Goal: Transaction & Acquisition: Purchase product/service

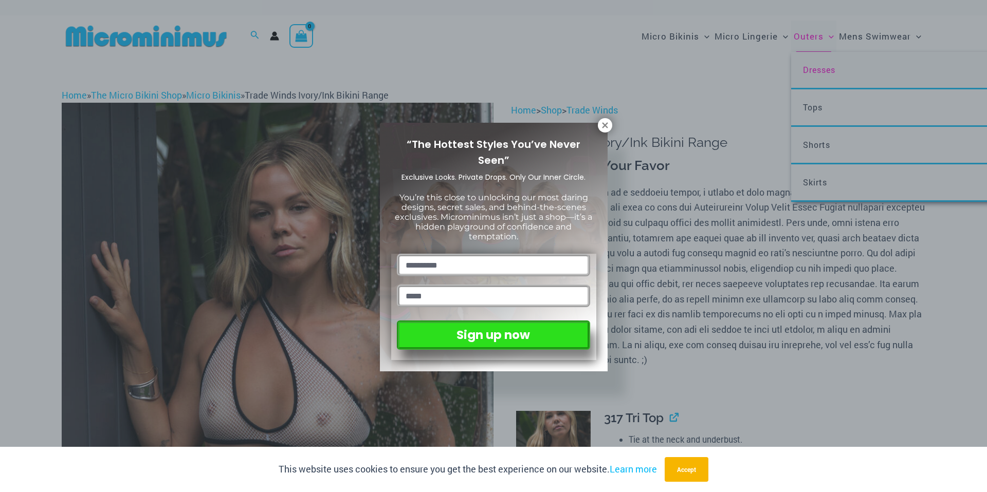
click at [810, 72] on div "“The Hottest Styles You’ve Never Seen” Exclusive Looks. Private Drops. Only Our…" at bounding box center [493, 246] width 987 height 492
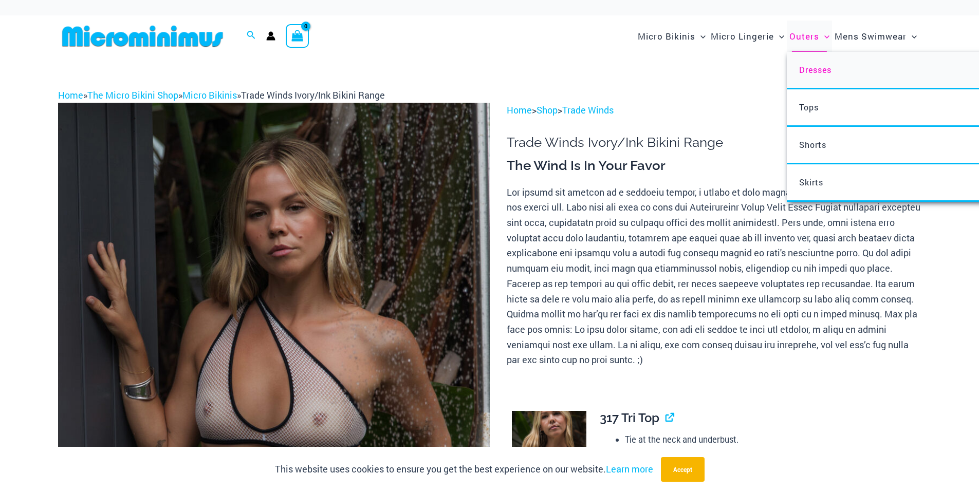
click at [814, 68] on span "Dresses" at bounding box center [815, 69] width 32 height 11
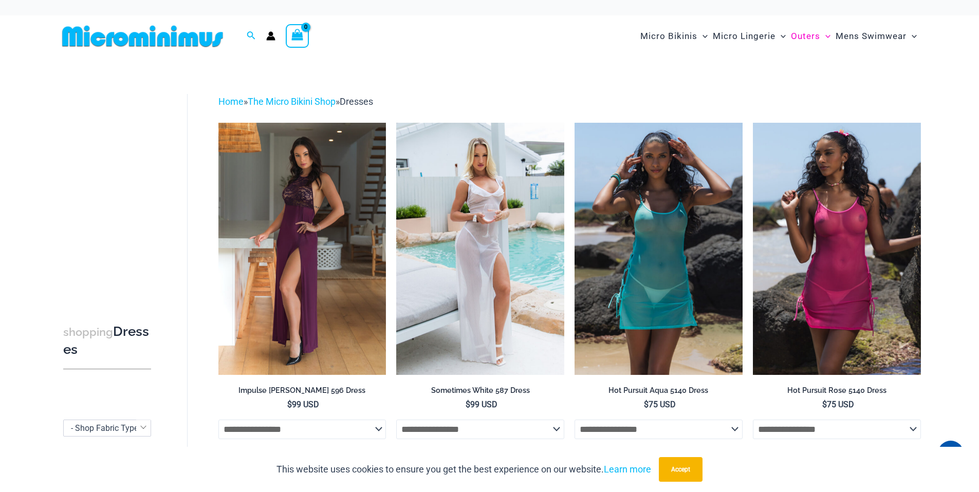
click at [493, 492] on div "This website uses cookies to ensure you get the best experience on our website.…" at bounding box center [489, 469] width 979 height 45
drag, startPoint x: 697, startPoint y: 492, endPoint x: 706, endPoint y: 491, distance: 9.8
click at [697, 492] on div "This website uses cookies to ensure you get the best experience on our website.…" at bounding box center [489, 469] width 979 height 45
click at [779, 492] on div "This website uses cookies to ensure you get the best experience on our website.…" at bounding box center [489, 469] width 979 height 45
drag, startPoint x: 614, startPoint y: 491, endPoint x: 607, endPoint y: 492, distance: 7.8
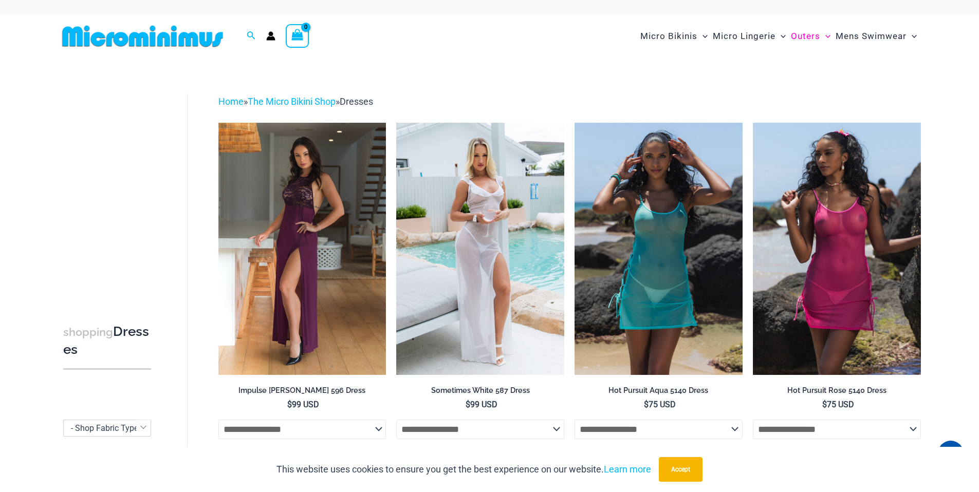
click at [614, 491] on div "This website uses cookies to ensure you get the best experience on our website.…" at bounding box center [489, 469] width 979 height 45
